Goal: Information Seeking & Learning: Find contact information

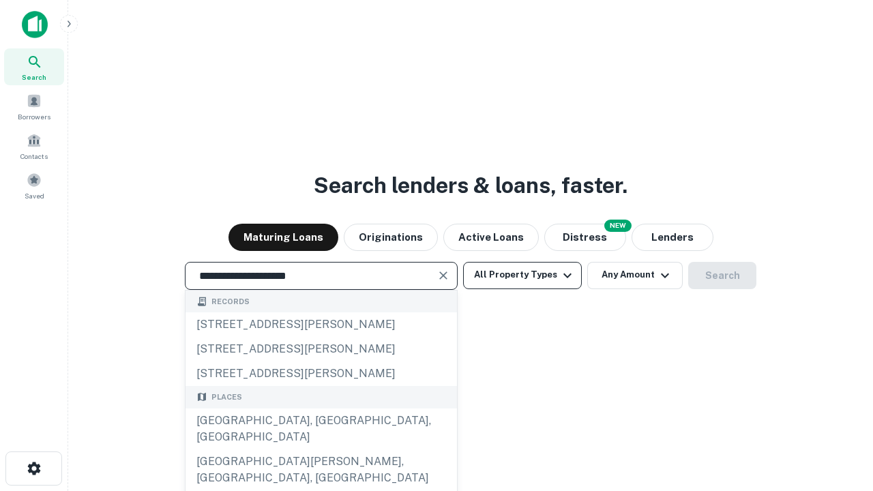
type input "**********"
click at [522, 275] on button "All Property Types" at bounding box center [522, 275] width 119 height 27
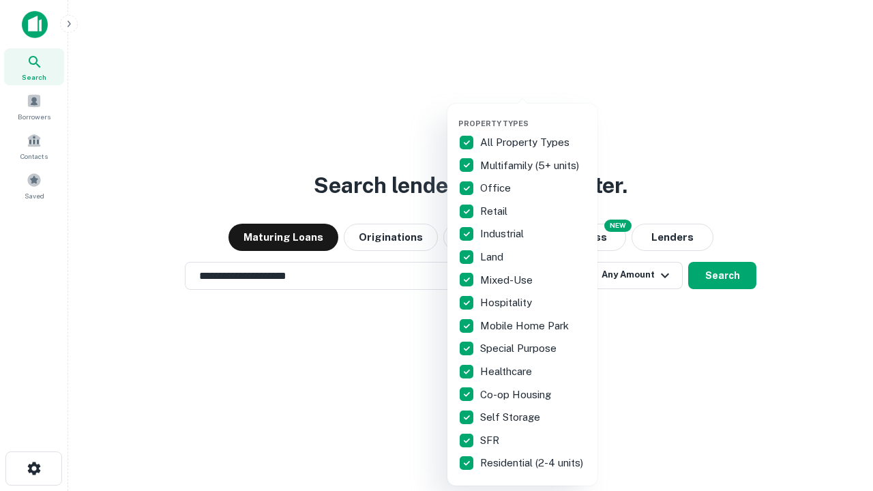
click at [533, 115] on button "button" at bounding box center [533, 115] width 150 height 1
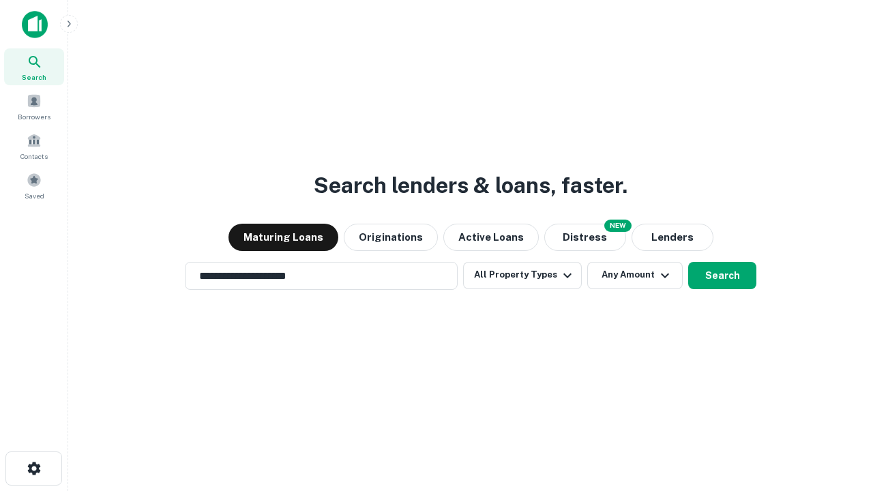
scroll to position [21, 0]
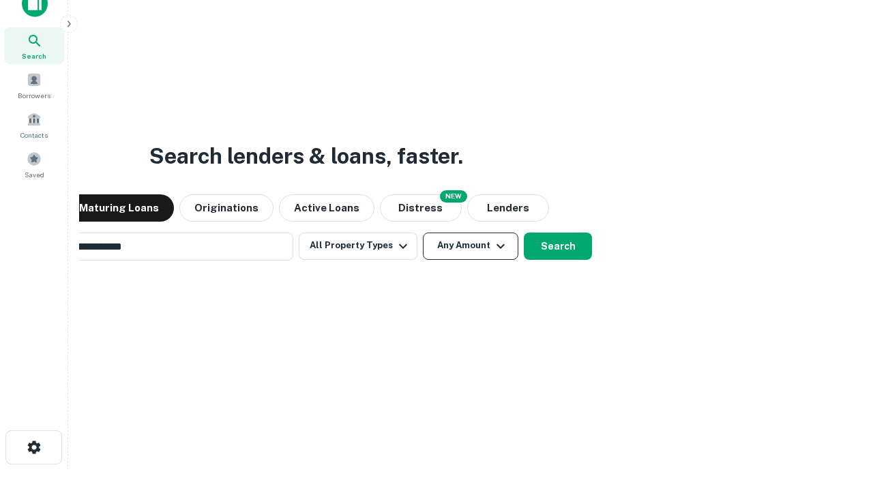
click at [423, 233] on button "Any Amount" at bounding box center [470, 246] width 95 height 27
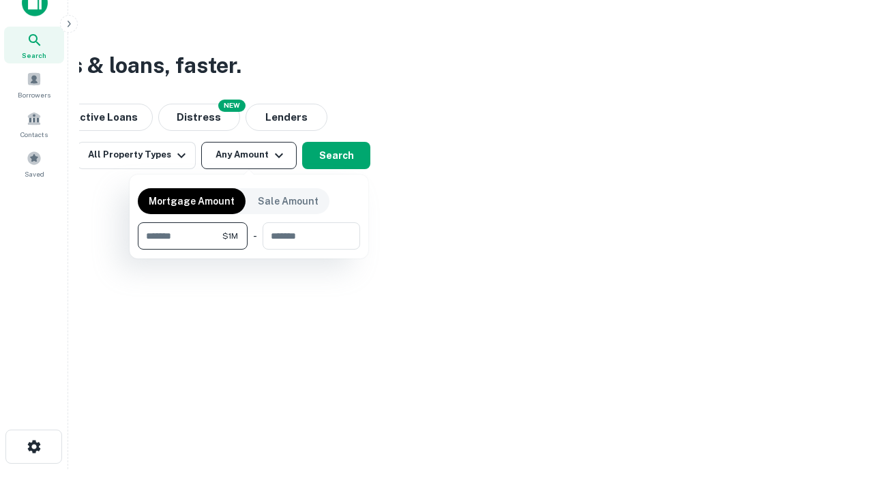
type input "*******"
click at [249, 250] on button "button" at bounding box center [249, 250] width 222 height 1
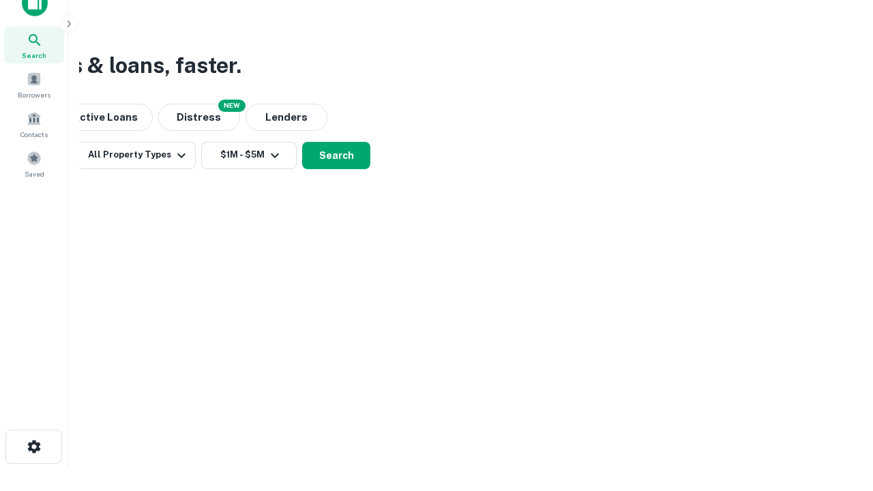
scroll to position [8, 252]
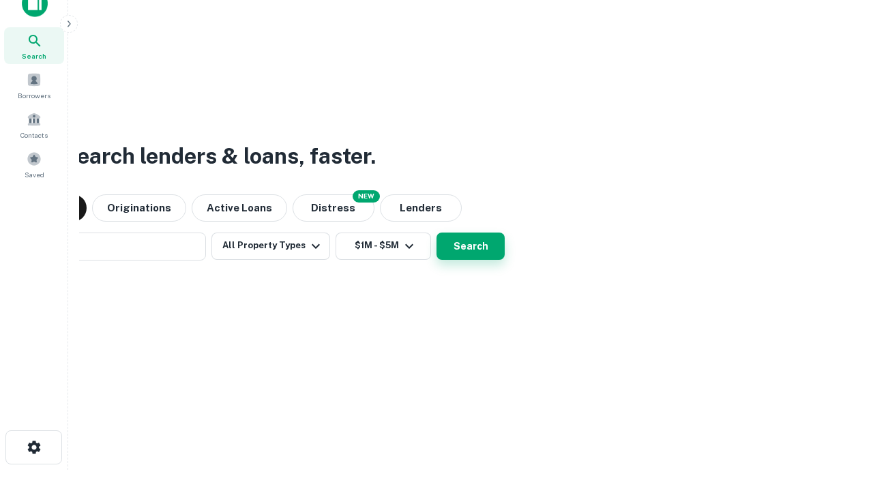
click at [437, 233] on button "Search" at bounding box center [471, 246] width 68 height 27
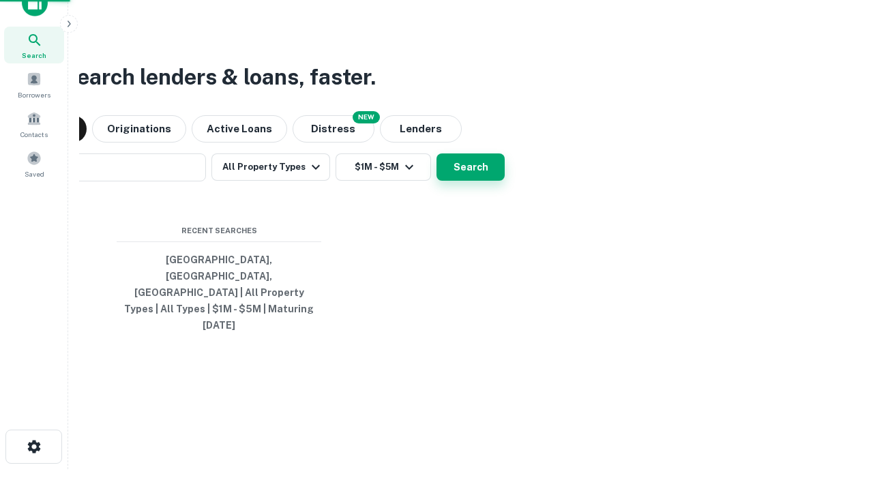
scroll to position [36, 386]
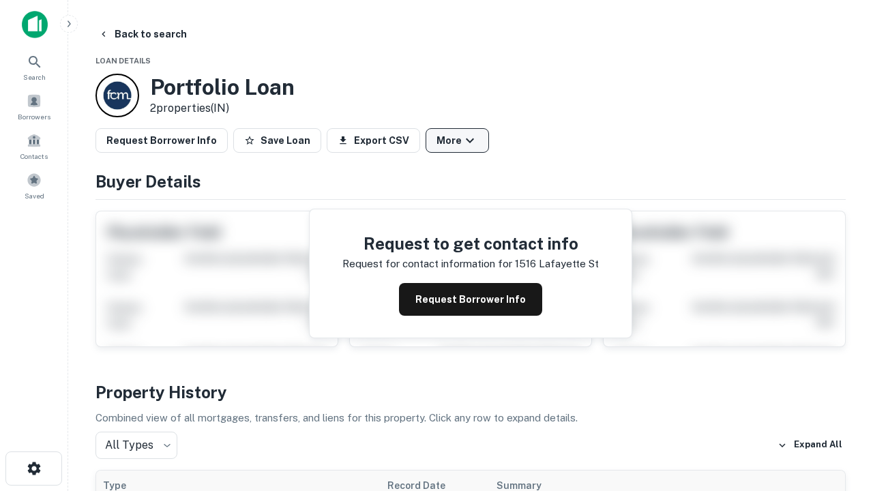
click at [457, 140] on button "More" at bounding box center [457, 140] width 63 height 25
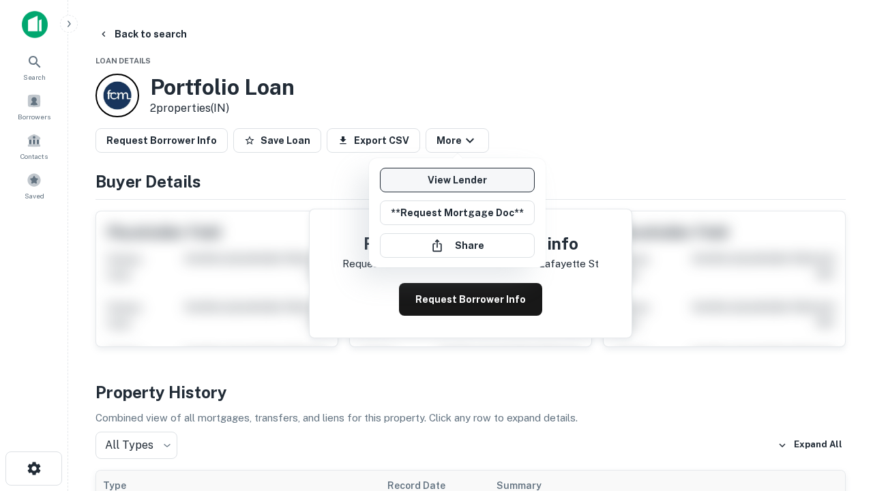
click at [457, 180] on link "View Lender" at bounding box center [457, 180] width 155 height 25
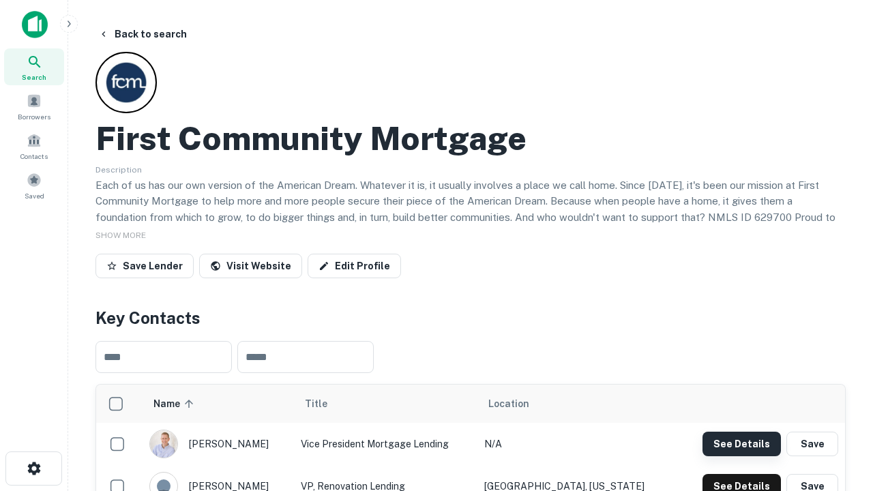
click at [741, 443] on button "See Details" at bounding box center [741, 444] width 78 height 25
click at [33, 469] on icon "button" at bounding box center [34, 468] width 16 height 16
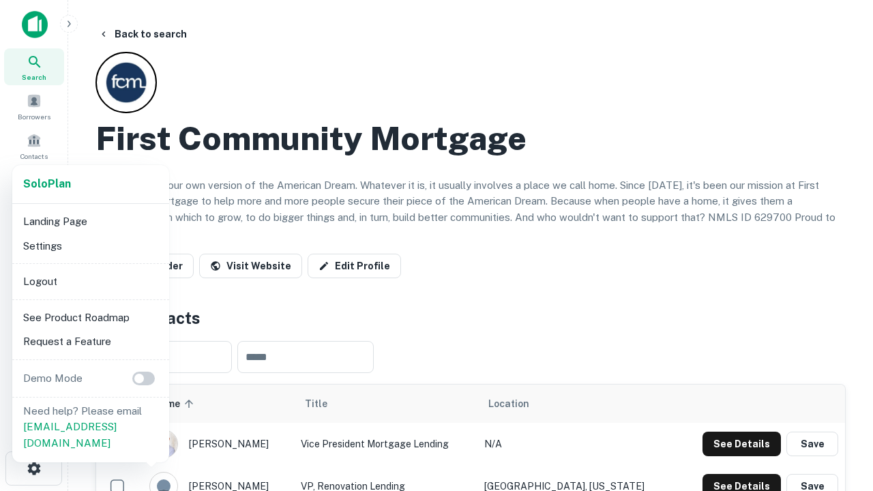
click at [90, 281] on li "Logout" at bounding box center [91, 281] width 146 height 25
